Goal: Task Accomplishment & Management: Manage account settings

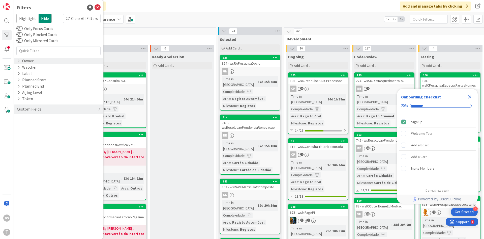
click at [36, 63] on div "Owner" at bounding box center [58, 61] width 89 height 6
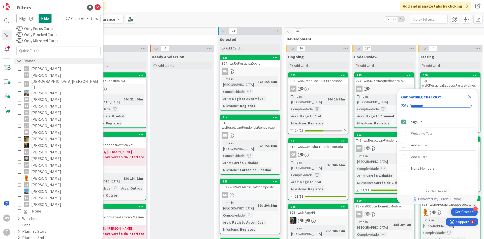
click at [36, 61] on div "Owner" at bounding box center [58, 61] width 89 height 6
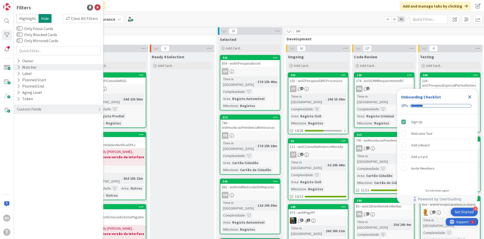
click at [39, 65] on div "Watcher" at bounding box center [58, 67] width 89 height 6
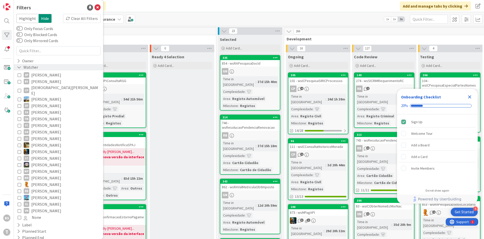
click at [30, 68] on div "Watcher" at bounding box center [27, 67] width 22 height 6
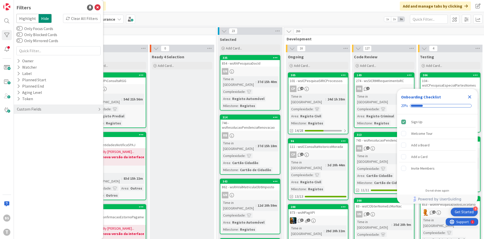
click at [54, 106] on div "Custom Fields" at bounding box center [58, 108] width 89 height 9
click at [54, 121] on div "Priority" at bounding box center [58, 119] width 89 height 6
click at [51, 128] on div "Critical High Medium Low None" at bounding box center [59, 140] width 82 height 33
click at [32, 129] on span "Critical" at bounding box center [33, 127] width 19 height 7
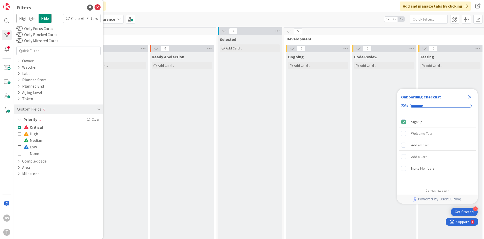
scroll to position [0, 95]
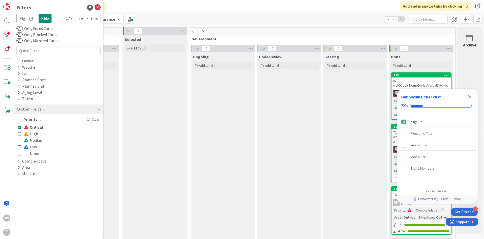
click at [468, 97] on icon "Close Checklist" at bounding box center [470, 97] width 6 height 6
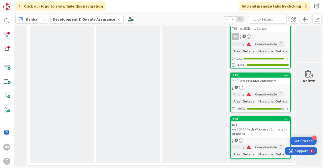
scroll to position [0, 256]
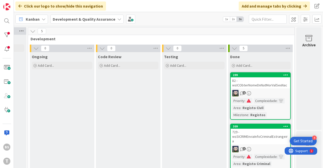
click at [18, 30] on icon at bounding box center [21, 31] width 7 height 8
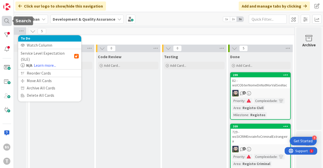
click at [6, 24] on div at bounding box center [7, 21] width 10 height 10
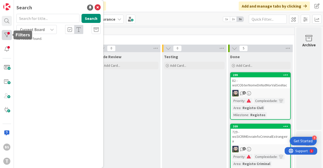
click at [9, 37] on div at bounding box center [7, 35] width 10 height 10
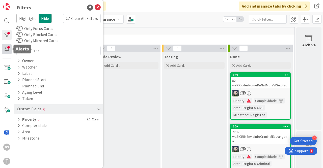
click at [10, 49] on div at bounding box center [7, 49] width 10 height 10
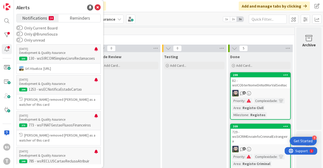
click at [52, 19] on small "24" at bounding box center [51, 18] width 5 height 4
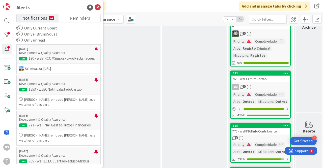
scroll to position [103, 256]
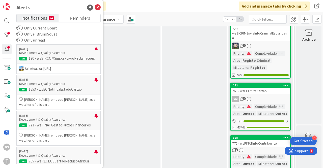
click at [158, 73] on div "Code Review Add Card..." at bounding box center [128, 87] width 65 height 277
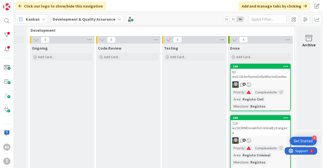
scroll to position [0, 256]
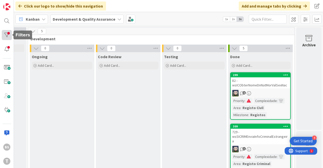
click at [7, 33] on div at bounding box center [7, 35] width 10 height 10
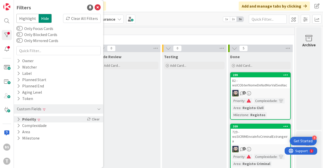
click at [51, 117] on div "Priority Clear" at bounding box center [58, 119] width 89 height 6
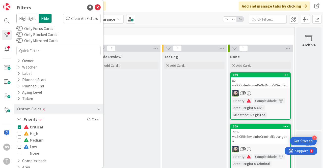
click at [19, 133] on icon at bounding box center [20, 134] width 4 height 4
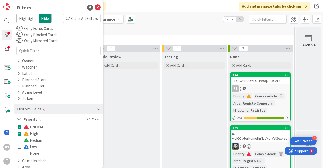
click at [19, 126] on icon at bounding box center [20, 127] width 4 height 4
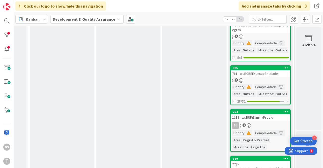
scroll to position [418, 256]
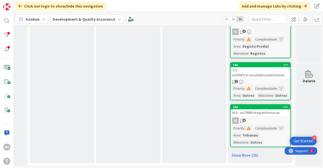
click at [253, 155] on link "Show More (20)" at bounding box center [260, 155] width 61 height 8
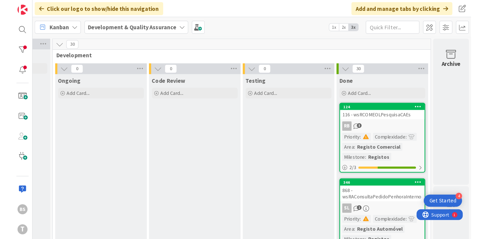
scroll to position [0, 95]
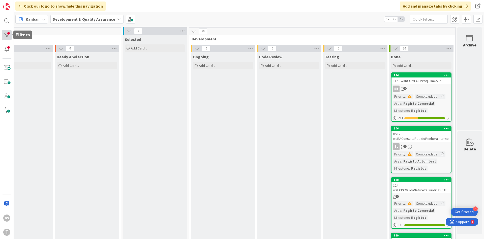
click at [7, 37] on div at bounding box center [7, 35] width 10 height 10
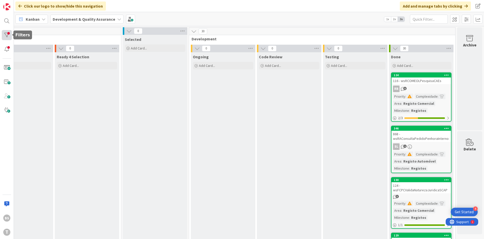
click at [3, 34] on div at bounding box center [7, 35] width 10 height 10
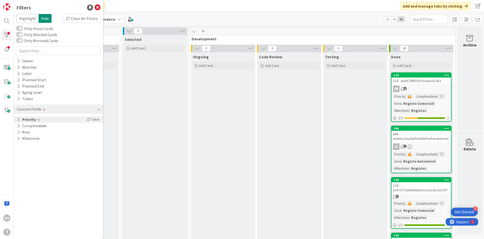
click at [54, 121] on div "Priority Clear" at bounding box center [58, 119] width 89 height 6
click at [30, 139] on span "Medium" at bounding box center [34, 140] width 20 height 7
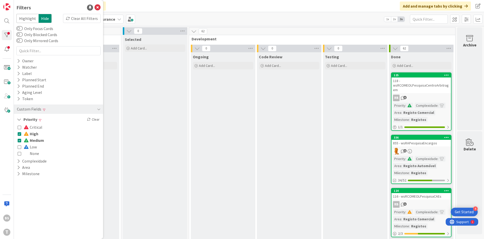
click at [19, 133] on icon at bounding box center [20, 134] width 4 height 4
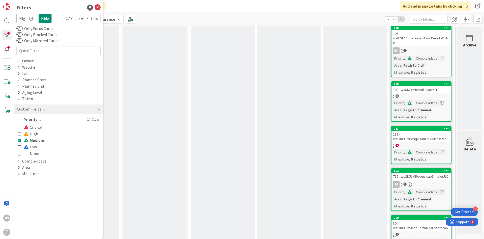
scroll to position [1407, 95]
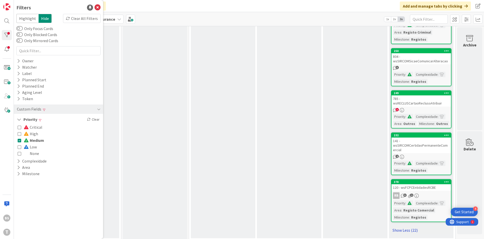
click at [409, 226] on link "Show Less (22)" at bounding box center [421, 230] width 61 height 8
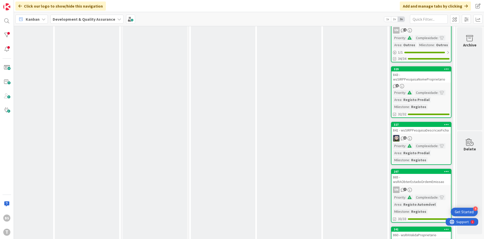
scroll to position [0, 95]
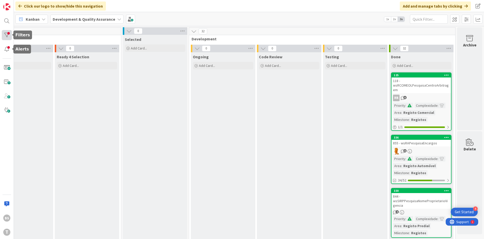
click at [7, 38] on div at bounding box center [7, 35] width 10 height 10
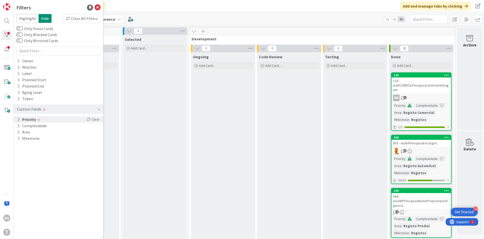
click at [45, 119] on div "Priority Clear" at bounding box center [58, 119] width 89 height 6
click at [21, 140] on button "Medium" at bounding box center [31, 140] width 26 height 7
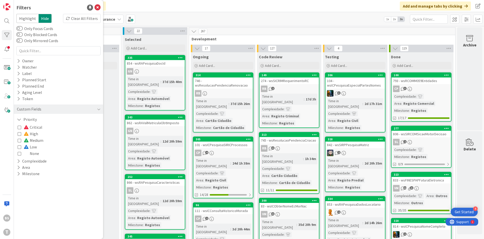
click at [20, 136] on button "High" at bounding box center [28, 133] width 20 height 7
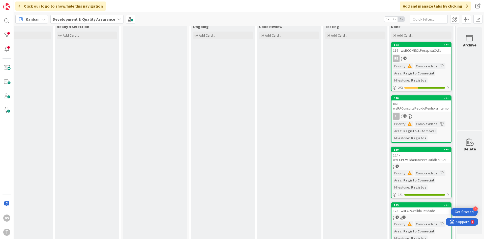
scroll to position [61, 95]
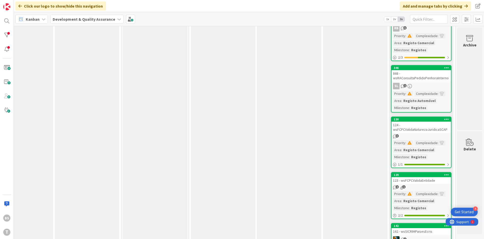
click at [407, 134] on div "3" at bounding box center [422, 136] width 60 height 4
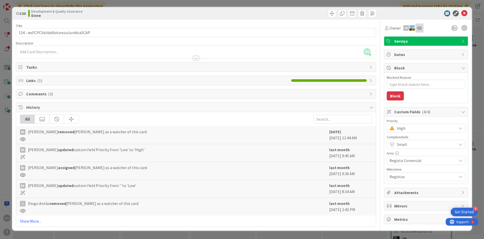
click at [423, 26] on div at bounding box center [420, 27] width 8 height 9
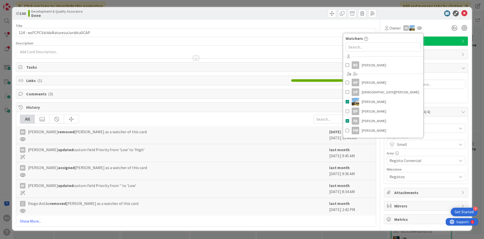
click at [365, 71] on div "BS [PERSON_NAME] [PERSON_NAME] CP Cristiano Pires [PERSON_NAME] DF [PERSON_NAME…" at bounding box center [383, 93] width 80 height 83
click at [366, 67] on span "[PERSON_NAME]" at bounding box center [374, 65] width 24 height 8
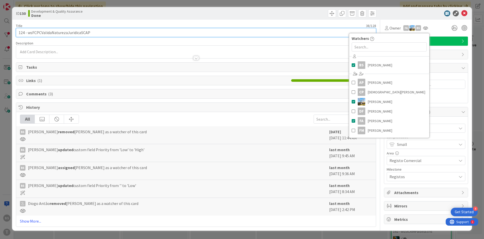
click at [66, 34] on input "124 - wsFCPCValidaNaturezaJuridicaSCAP" at bounding box center [196, 32] width 360 height 9
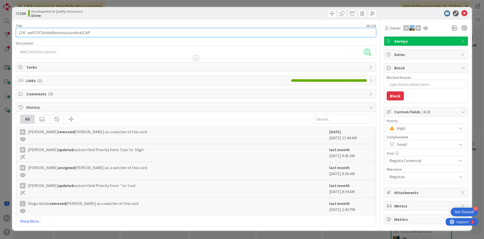
click at [66, 34] on input "124 - wsFCPCValidaNaturezaJuridicaSCAP" at bounding box center [196, 32] width 360 height 9
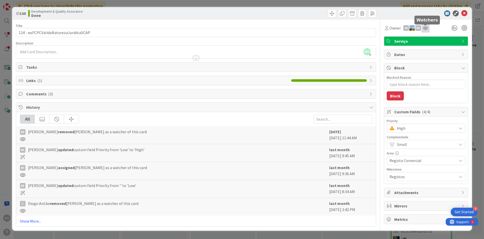
click at [424, 28] on icon at bounding box center [425, 28] width 5 height 4
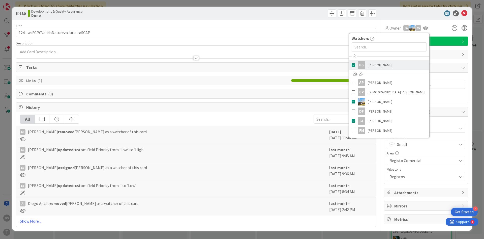
click at [370, 66] on span "[PERSON_NAME]" at bounding box center [380, 65] width 24 height 8
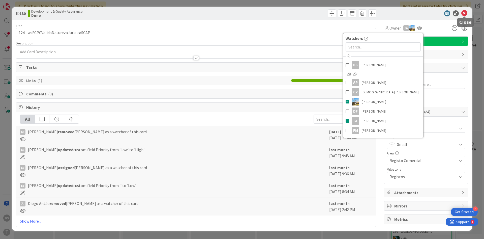
click at [463, 14] on icon at bounding box center [464, 13] width 6 height 6
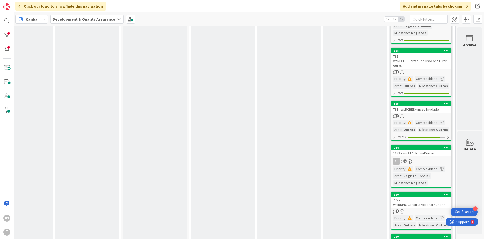
scroll to position [287, 95]
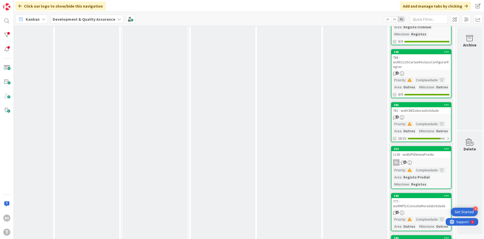
click at [412, 65] on div "788 - wsRECLUSCartaoReclusoConfigurarRegras" at bounding box center [422, 62] width 60 height 16
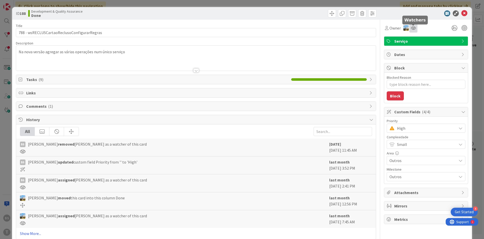
click at [414, 28] on icon at bounding box center [413, 28] width 5 height 4
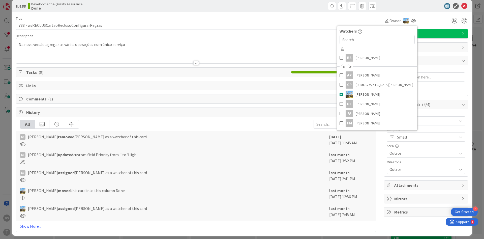
scroll to position [11, 0]
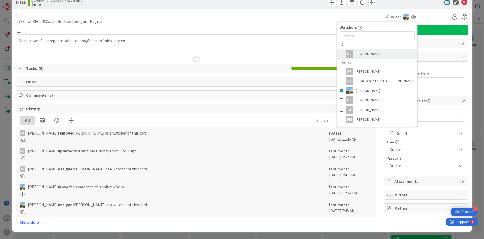
click at [340, 51] on span at bounding box center [342, 54] width 4 height 8
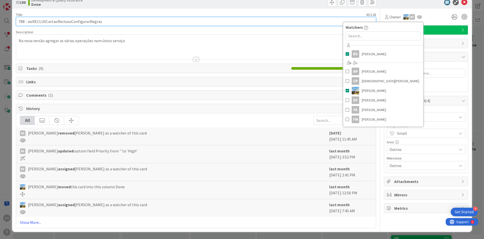
click at [92, 24] on input "788 - wsRECLUSCartaoReclusoConfigurarRegras" at bounding box center [196, 21] width 360 height 9
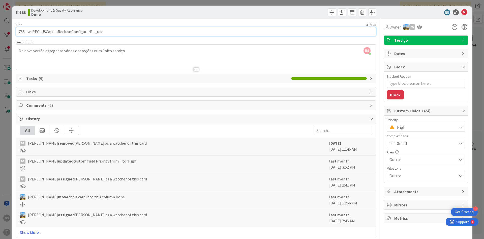
scroll to position [0, 0]
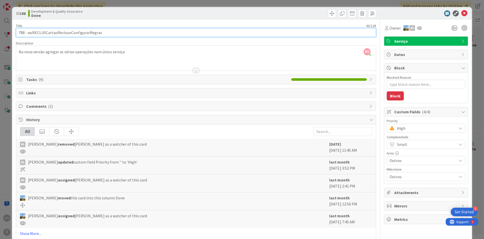
click at [88, 33] on input "788 - wsRECLUSCartaoReclusoConfigurarRegras" at bounding box center [196, 32] width 360 height 9
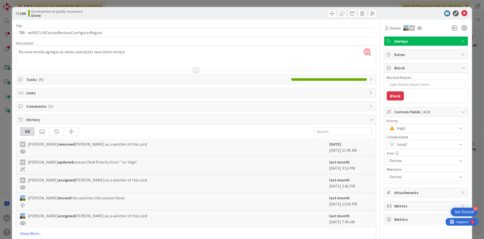
scroll to position [287, 95]
click at [414, 128] on span "High" at bounding box center [425, 128] width 57 height 7
click at [412, 151] on span "Critical" at bounding box center [433, 149] width 58 height 8
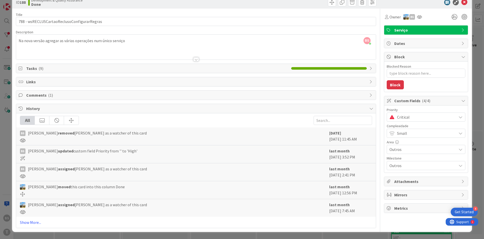
scroll to position [0, 0]
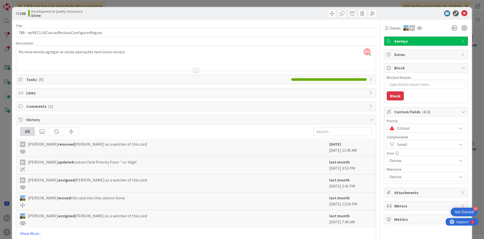
click at [65, 103] on span "Comments ( 1 )" at bounding box center [196, 106] width 341 height 6
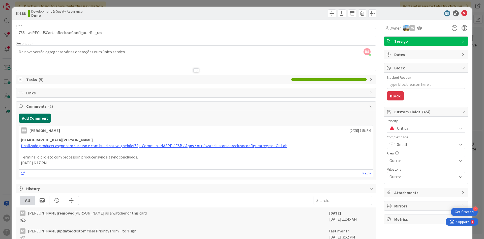
click at [40, 119] on button "Add Comment" at bounding box center [35, 117] width 33 height 9
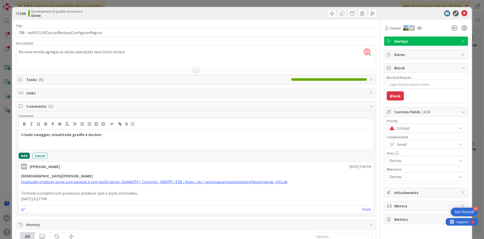
click at [24, 156] on button "Add" at bounding box center [24, 156] width 11 height 6
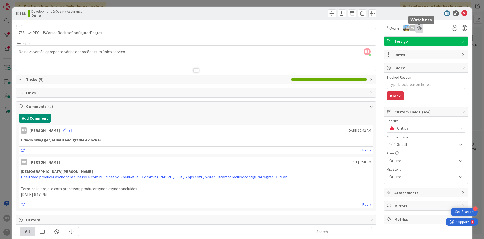
click at [421, 27] on icon at bounding box center [419, 28] width 5 height 4
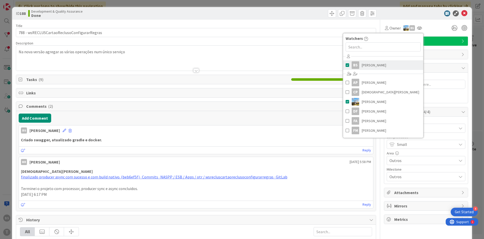
click at [396, 63] on link "BS [PERSON_NAME]" at bounding box center [383, 65] width 80 height 10
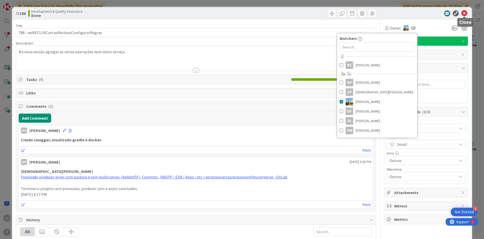
click at [464, 13] on icon at bounding box center [464, 13] width 6 height 6
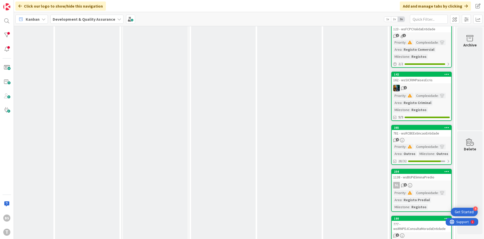
scroll to position [303, 95]
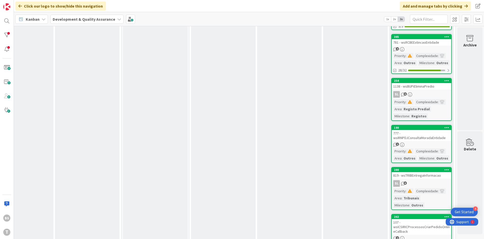
click at [424, 137] on div "777 - wsIRNPDJConsultaMoradaEntidade" at bounding box center [422, 135] width 60 height 11
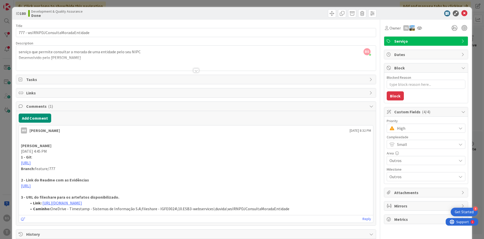
click at [198, 69] on div at bounding box center [196, 70] width 6 height 4
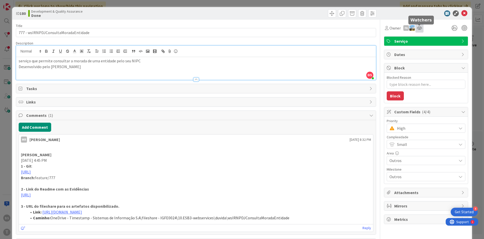
click at [417, 26] on div at bounding box center [420, 27] width 8 height 9
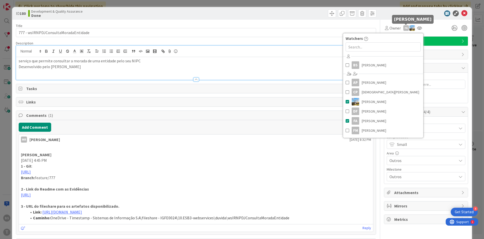
scroll to position [152, 0]
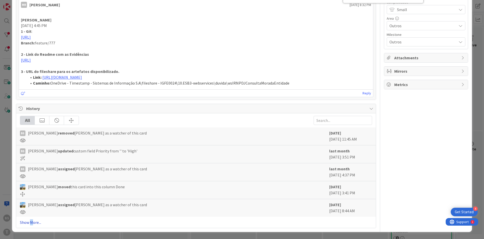
click at [32, 222] on link "Show More..." at bounding box center [196, 222] width 352 height 6
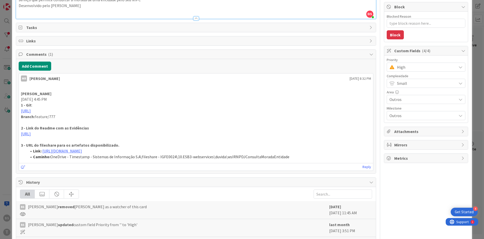
scroll to position [0, 0]
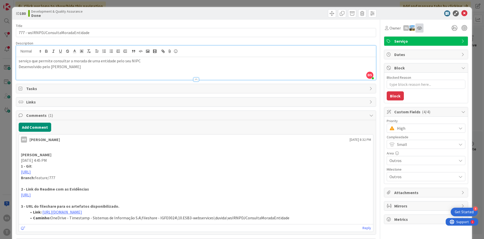
click at [420, 30] on div at bounding box center [420, 27] width 8 height 9
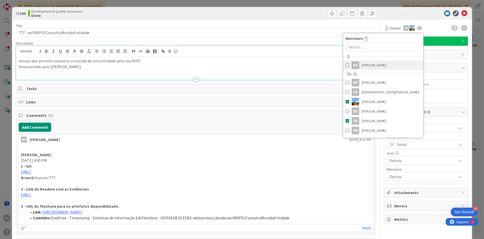
click at [371, 64] on span "[PERSON_NAME]" at bounding box center [374, 65] width 24 height 8
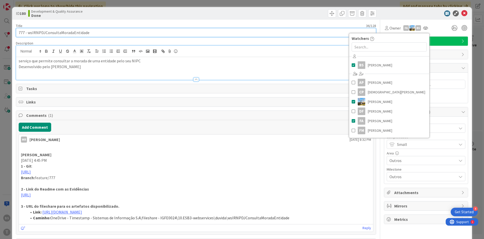
click at [64, 32] on input "777 - wsIRNPDJConsultaMoradaEntidade" at bounding box center [196, 32] width 360 height 9
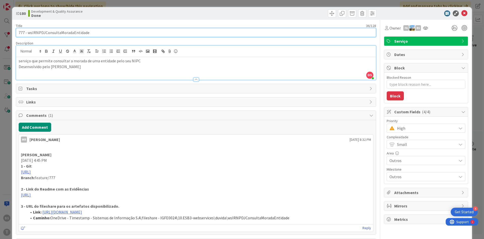
click at [64, 32] on input "777 - wsIRNPDJConsultaMoradaEntidade" at bounding box center [196, 32] width 360 height 9
click at [76, 31] on input "777 - wsIRNPDJConsultaMoradaEntidade" at bounding box center [196, 32] width 360 height 9
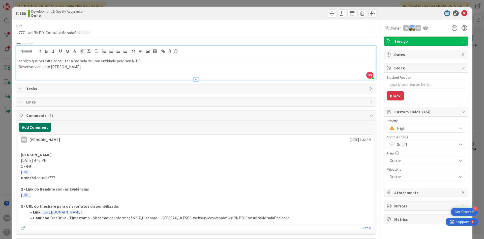
click at [44, 128] on button "Add Comment" at bounding box center [35, 127] width 33 height 9
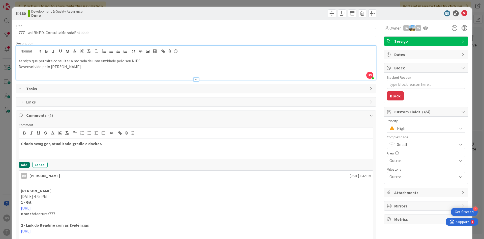
click at [28, 163] on button "Add" at bounding box center [24, 165] width 11 height 6
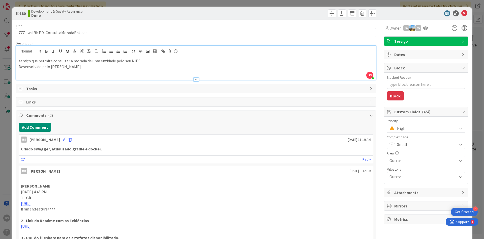
click at [418, 128] on span "High" at bounding box center [425, 128] width 57 height 7
click at [410, 150] on span "Critical" at bounding box center [433, 149] width 58 height 8
click at [427, 30] on icon at bounding box center [425, 28] width 5 height 4
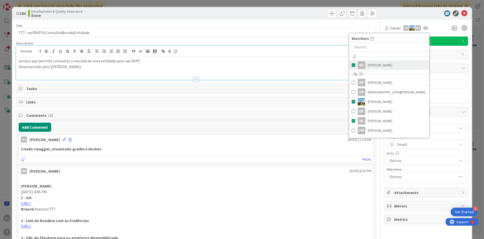
click at [378, 65] on span "[PERSON_NAME]" at bounding box center [380, 65] width 24 height 8
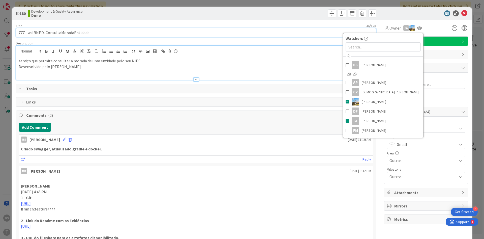
click at [235, 33] on input "777 - wsIRNPDJConsultaMoradaEntidade" at bounding box center [196, 32] width 360 height 9
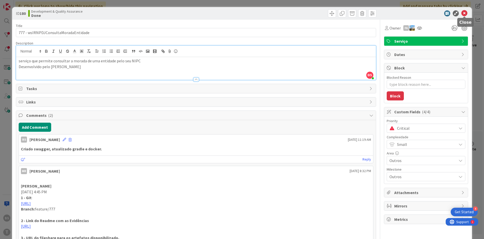
click at [465, 14] on icon at bounding box center [464, 13] width 6 height 6
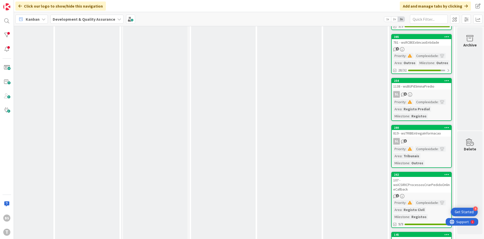
scroll to position [360, 95]
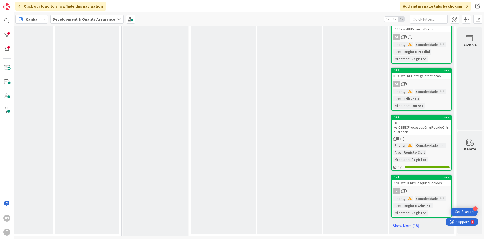
click at [426, 183] on div "270 - wsSICRIMPesquisaPedidos" at bounding box center [422, 183] width 60 height 7
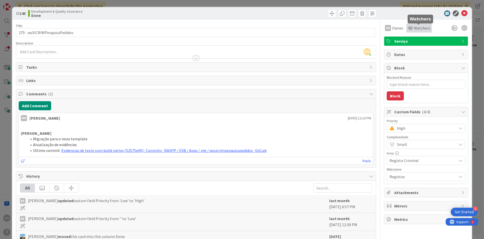
click at [415, 28] on span "Watchers" at bounding box center [422, 28] width 16 height 6
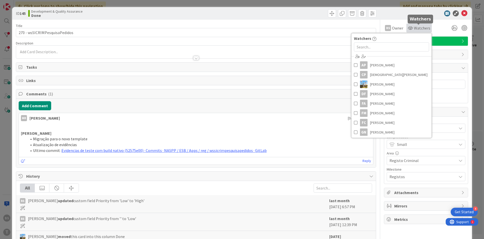
click at [414, 31] on span "Watchers" at bounding box center [422, 28] width 16 height 6
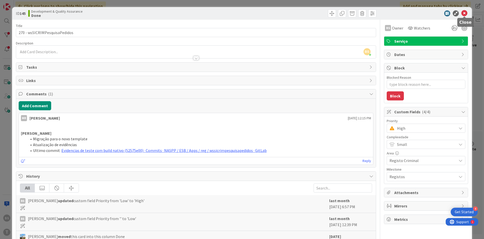
click at [465, 12] on icon at bounding box center [464, 13] width 6 height 6
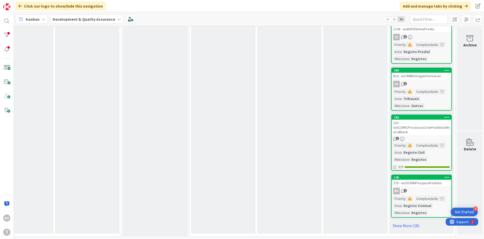
click at [423, 187] on link "145 270 - wsSICRIMPesquisaPedidos BS 1 Priority : Complexidade : Area : Registo…" at bounding box center [421, 195] width 61 height 43
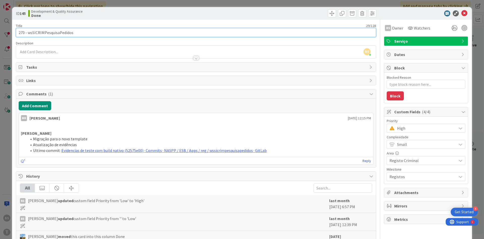
click at [55, 32] on input "270 - wsSICRIMPesquisaPedidos" at bounding box center [196, 32] width 360 height 9
click at [57, 29] on input "270 - wsSICRIMPesquisaPedidos" at bounding box center [196, 32] width 360 height 9
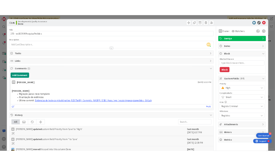
scroll to position [360, 95]
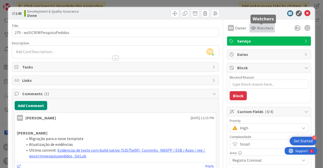
click at [268, 28] on span "Watchers" at bounding box center [265, 28] width 16 height 6
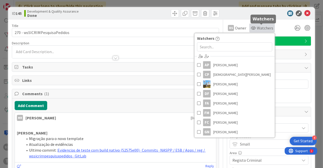
click at [268, 28] on span "Watchers" at bounding box center [265, 28] width 16 height 6
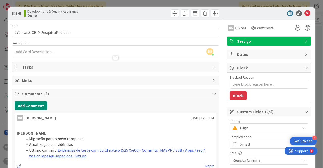
click at [268, 126] on span "High" at bounding box center [268, 128] width 57 height 7
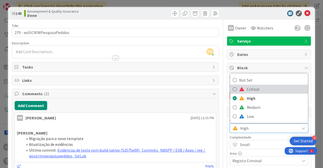
click at [248, 86] on span "Critical" at bounding box center [276, 89] width 58 height 8
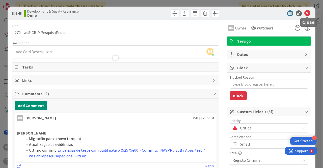
click at [308, 15] on icon at bounding box center [307, 13] width 6 height 6
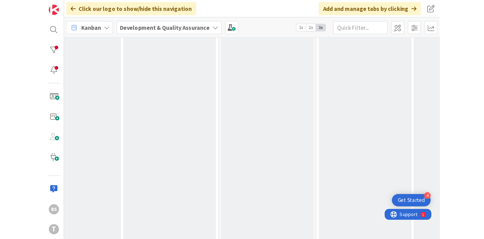
scroll to position [360, 95]
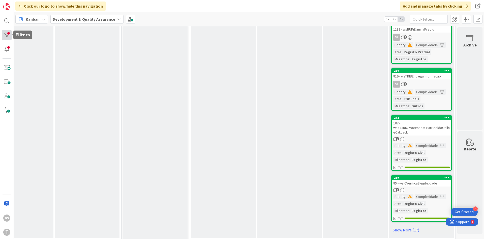
click at [10, 34] on div at bounding box center [7, 35] width 10 height 10
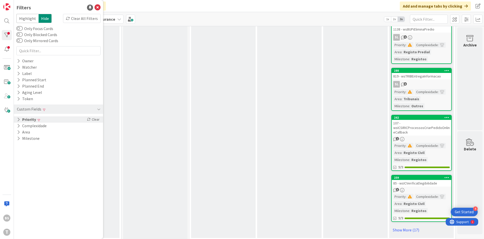
click at [48, 119] on div "Priority Clear" at bounding box center [58, 119] width 89 height 6
click at [39, 127] on span "Critical" at bounding box center [33, 127] width 19 height 7
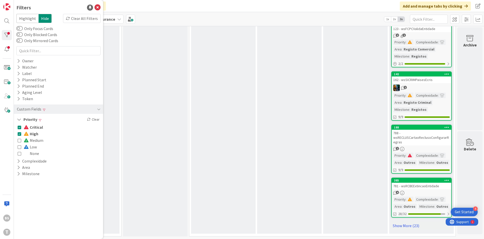
click at [34, 134] on span "High" at bounding box center [31, 133] width 15 height 7
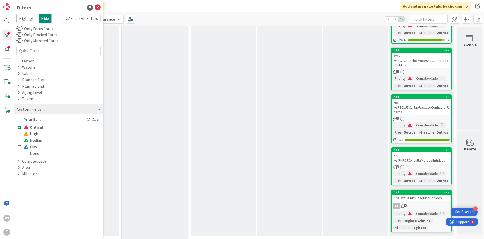
scroll to position [124, 95]
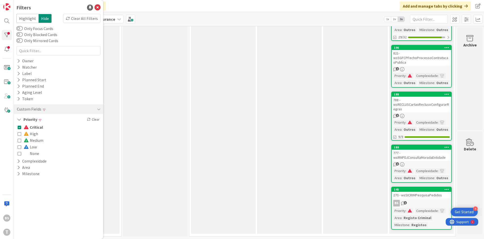
click at [435, 200] on div "BS 1" at bounding box center [422, 203] width 60 height 7
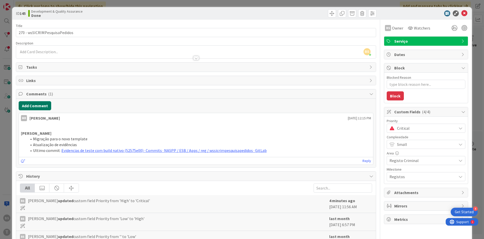
click at [40, 106] on button "Add Comment" at bounding box center [35, 105] width 33 height 9
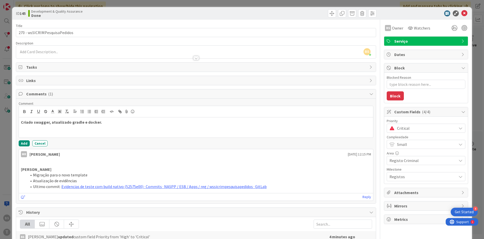
click at [25, 140] on div "Comment Criado swagger, atualizado gradle e docker. Add Cancel" at bounding box center [196, 123] width 355 height 45
click at [21, 142] on button "Add" at bounding box center [24, 143] width 11 height 6
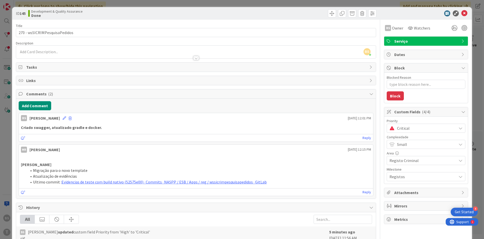
type textarea "x"
click at [464, 15] on icon at bounding box center [464, 13] width 6 height 6
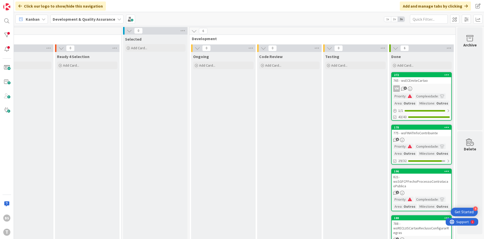
scroll to position [0, 95]
click at [7, 36] on div at bounding box center [7, 35] width 10 height 10
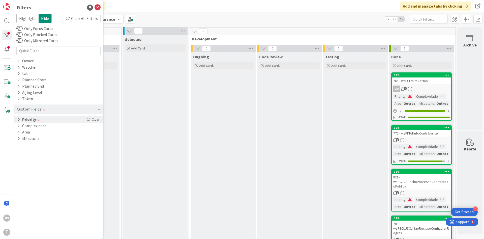
click at [31, 121] on button "Priority" at bounding box center [26, 119] width 20 height 6
click at [23, 127] on button "Critical" at bounding box center [30, 127] width 25 height 7
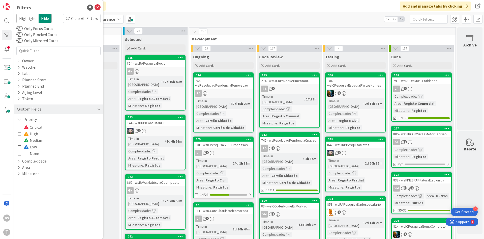
click at [19, 132] on icon at bounding box center [20, 134] width 4 height 4
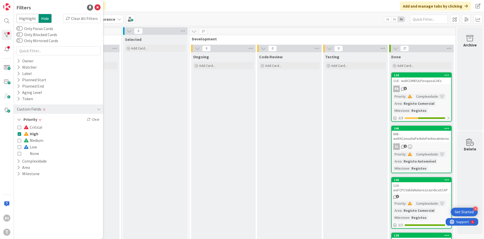
click at [20, 134] on icon at bounding box center [20, 134] width 4 height 4
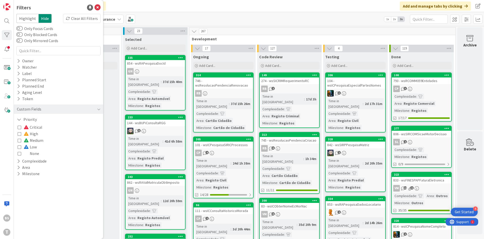
click at [18, 142] on icon at bounding box center [20, 140] width 4 height 4
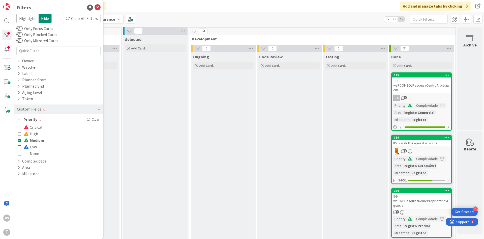
click at [18, 142] on icon at bounding box center [20, 140] width 4 height 4
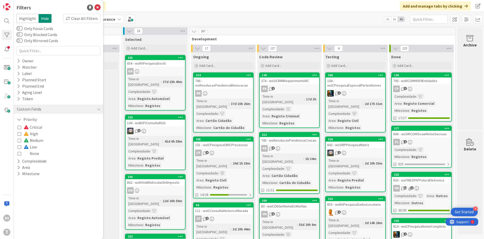
click at [19, 135] on icon at bounding box center [20, 134] width 4 height 4
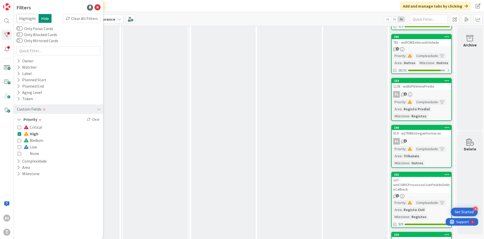
scroll to position [364, 95]
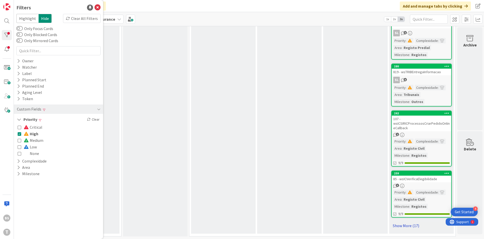
click at [404, 224] on link "Show More (17)" at bounding box center [421, 225] width 61 height 8
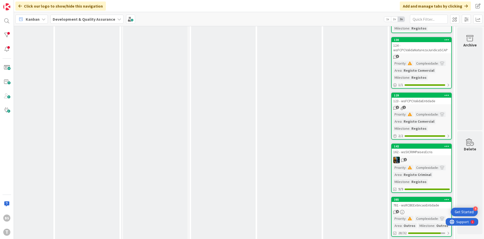
scroll to position [0, 95]
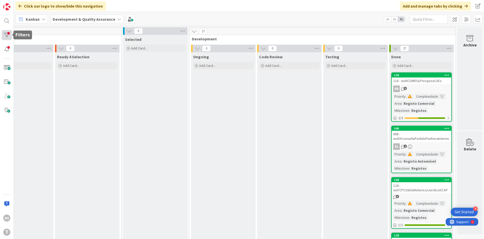
click at [4, 36] on div at bounding box center [7, 35] width 10 height 10
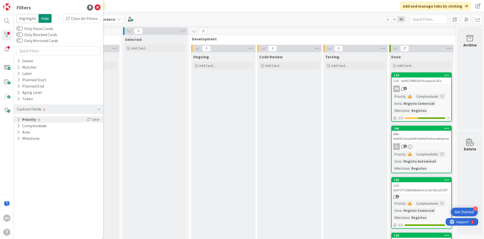
click at [52, 118] on div "Priority Clear" at bounding box center [58, 119] width 89 height 6
click at [35, 133] on span "High" at bounding box center [31, 133] width 15 height 7
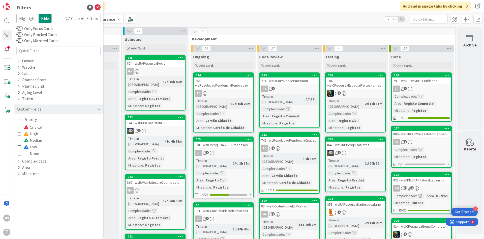
click at [20, 128] on icon at bounding box center [20, 127] width 4 height 4
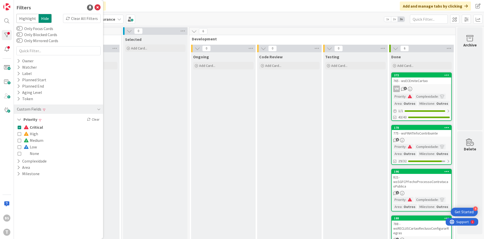
click at [27, 128] on span at bounding box center [27, 127] width 6 height 4
